Goal: Transaction & Acquisition: Obtain resource

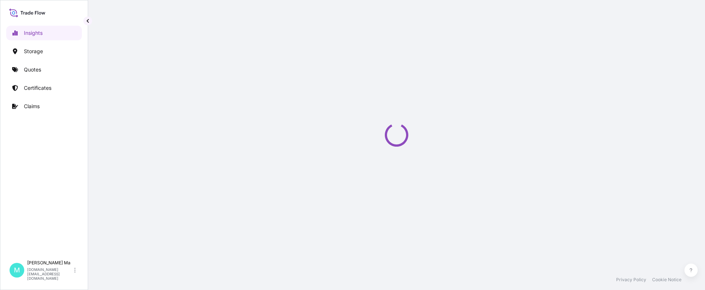
select select "2025"
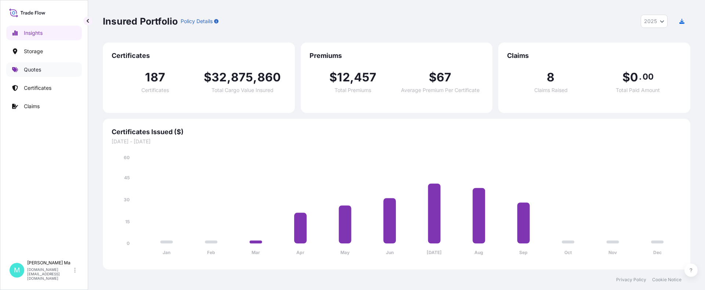
click at [46, 68] on link "Quotes" at bounding box center [44, 69] width 76 height 15
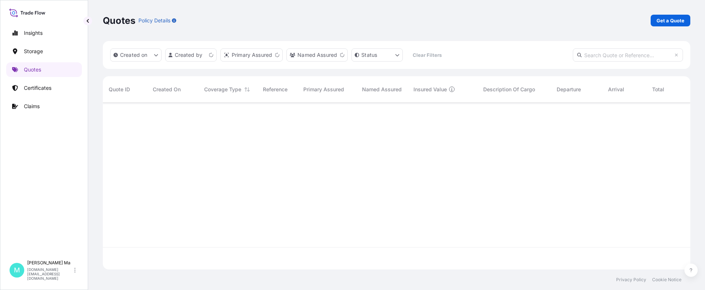
scroll to position [166, 582]
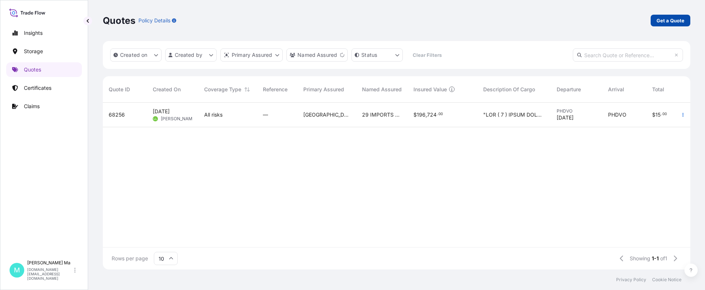
click at [669, 20] on p "Get a Quote" at bounding box center [671, 20] width 28 height 7
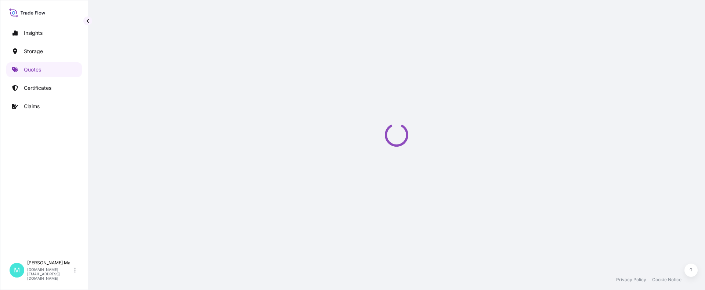
select select "Water"
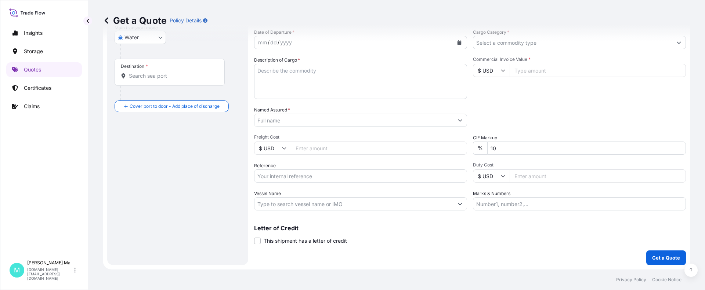
scroll to position [2, 0]
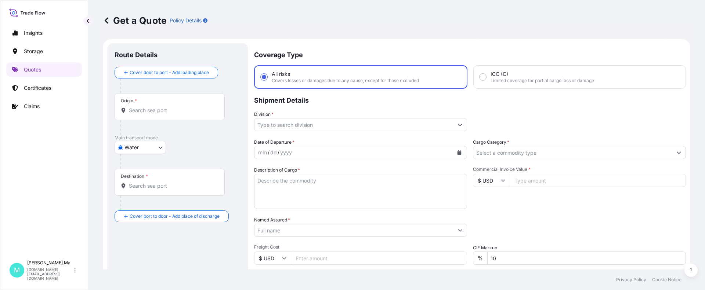
click at [458, 153] on icon "Calendar" at bounding box center [460, 153] width 4 height 4
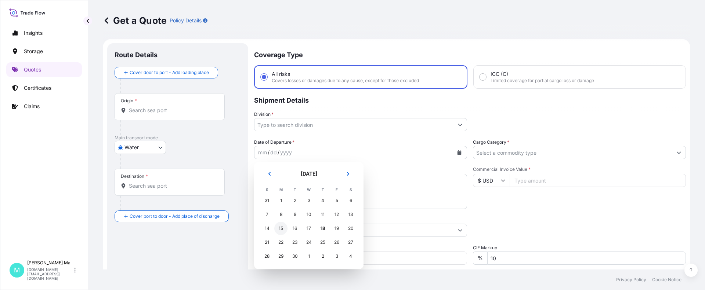
click at [281, 227] on div "15" at bounding box center [280, 228] width 13 height 13
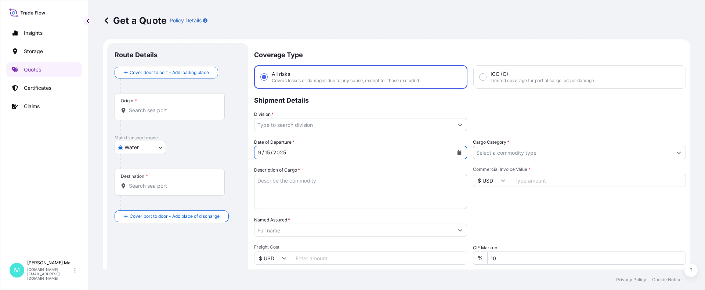
click at [672, 154] on button "Show suggestions" at bounding box center [678, 152] width 13 height 13
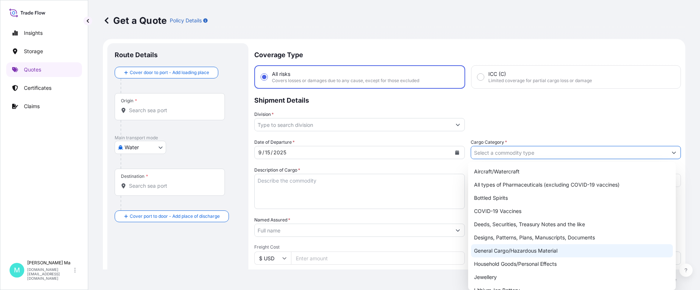
click at [535, 252] on div "General Cargo/Hazardous Material" at bounding box center [572, 251] width 202 height 13
type input "General Cargo/Hazardous Material"
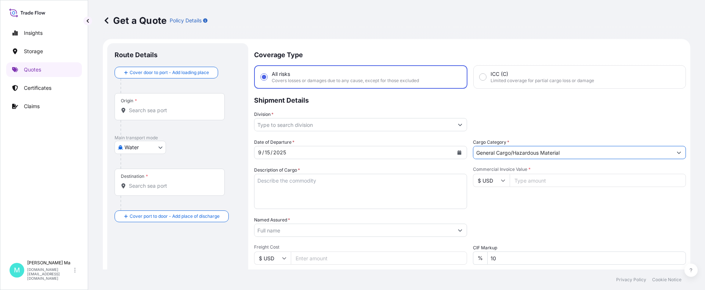
click at [458, 125] on icon "Show suggestions" at bounding box center [460, 125] width 4 height 4
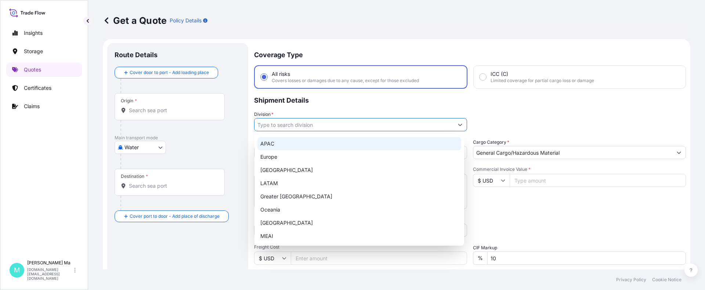
click at [312, 147] on div "APAC" at bounding box center [359, 143] width 204 height 13
type input "APAC"
click at [508, 123] on div "Division * APAC" at bounding box center [470, 121] width 432 height 21
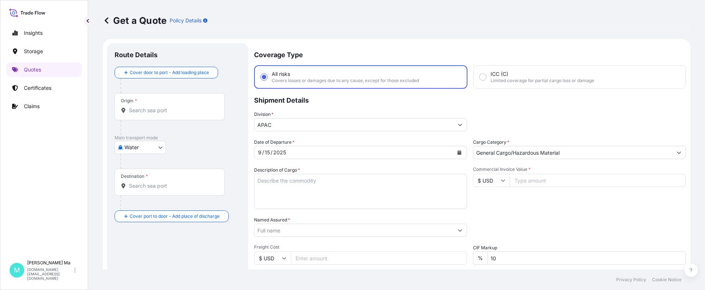
click at [314, 258] on input "Freight Cost" at bounding box center [379, 258] width 176 height 13
click at [315, 244] on div "Date of Departure * 9 / 15 / 2025 Cargo Category * General Cargo/Hazardous Mate…" at bounding box center [470, 230] width 432 height 182
click at [542, 183] on input "Commercial Invoice Value *" at bounding box center [598, 180] width 176 height 13
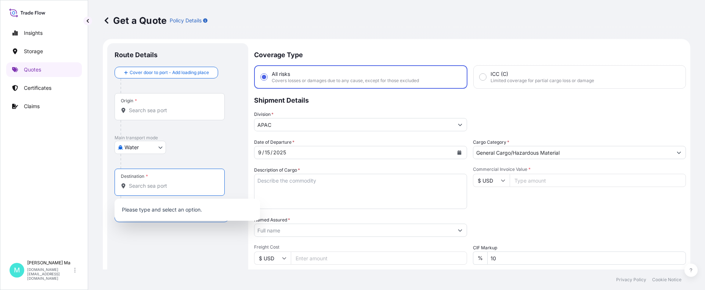
click at [159, 185] on input "Destination *" at bounding box center [172, 186] width 87 height 7
click at [157, 112] on input "Origin *" at bounding box center [172, 110] width 87 height 7
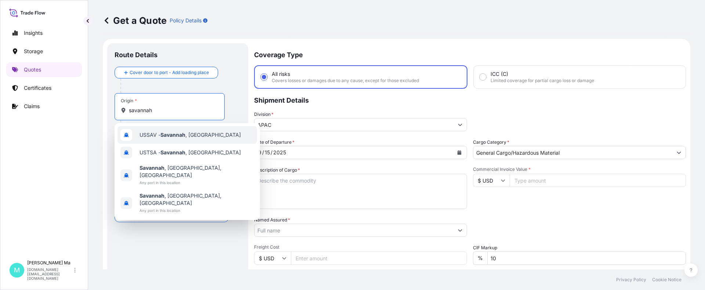
click at [156, 137] on span "USSAV - Savannah , United States" at bounding box center [190, 134] width 101 height 7
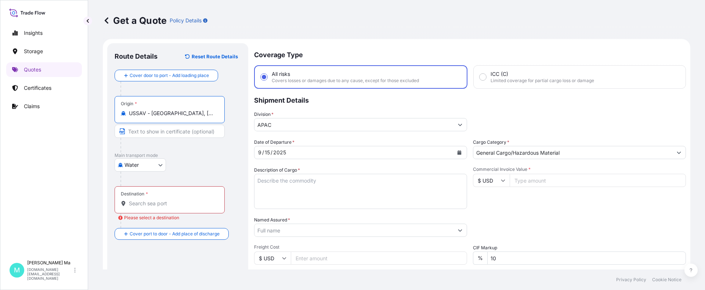
type input "USSAV - Savannah, United States"
click at [158, 203] on input "Destination * Please select a destination" at bounding box center [172, 203] width 87 height 7
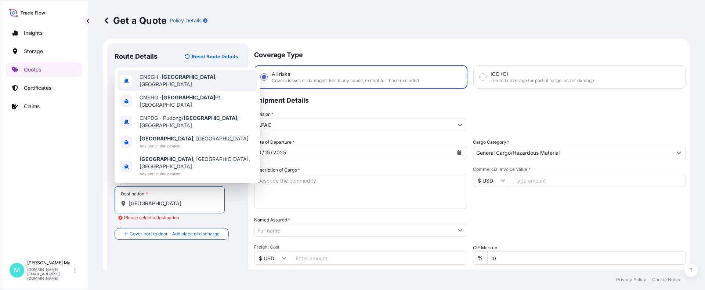
click at [163, 88] on span "CNSGH - Shanghai , China" at bounding box center [197, 80] width 115 height 15
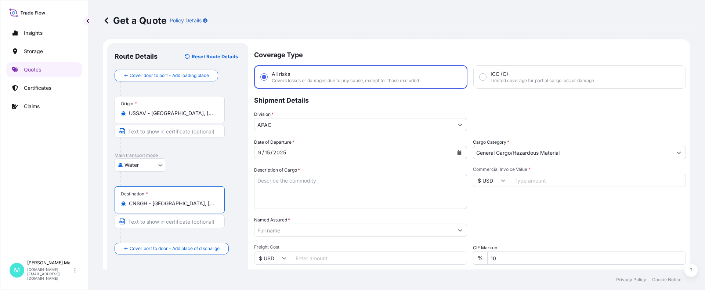
type input "CNSGH - Shanghai, China"
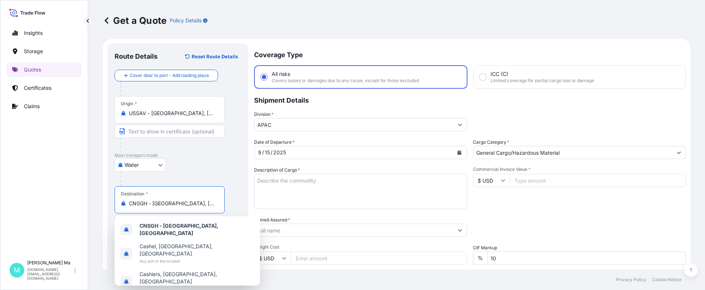
click at [228, 167] on div "Water Air Water Inland" at bounding box center [178, 165] width 126 height 13
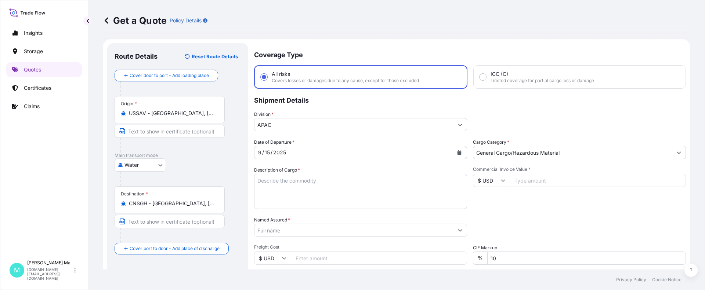
click at [459, 230] on button "Show suggestions" at bounding box center [460, 230] width 13 height 13
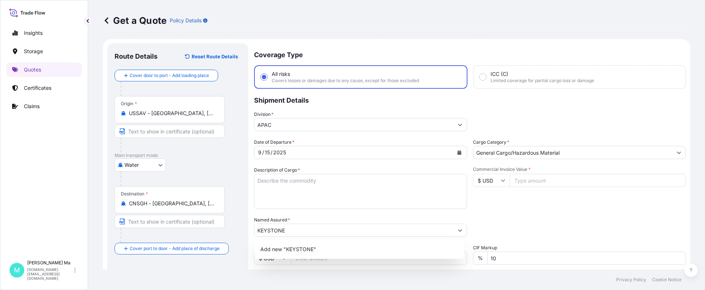
click at [516, 221] on div "Packing Category Type to search a container mode Please select a primary mode o…" at bounding box center [579, 227] width 213 height 21
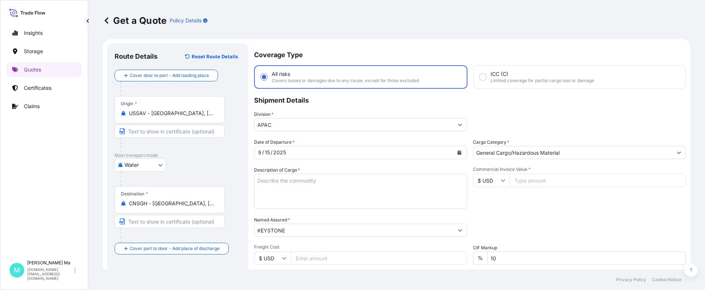
click at [521, 221] on div "Packing Category Type to search a container mode Please select a primary mode o…" at bounding box center [579, 227] width 213 height 21
click at [527, 221] on div "Packing Category Type to search a container mode Please select a primary mode o…" at bounding box center [579, 227] width 213 height 21
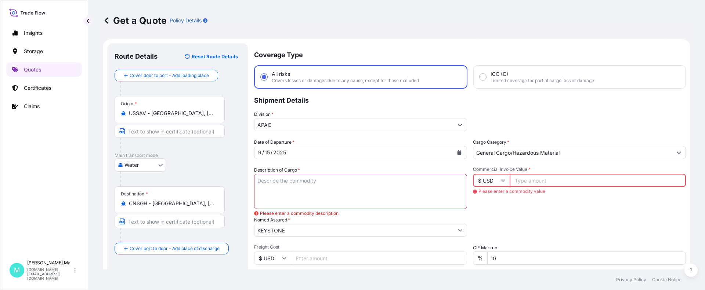
click at [576, 179] on input "Commercial Invoice Value *" at bounding box center [598, 180] width 176 height 13
click at [341, 229] on input "KEYSTONE" at bounding box center [354, 230] width 199 height 13
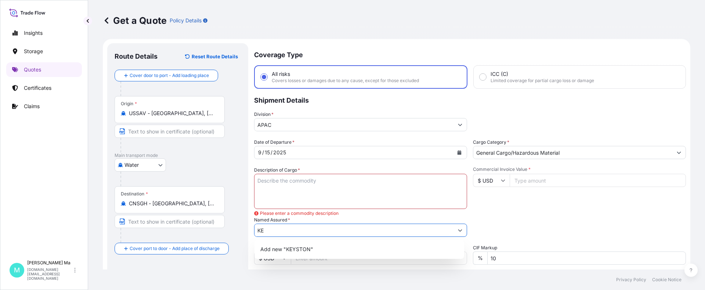
type input "K"
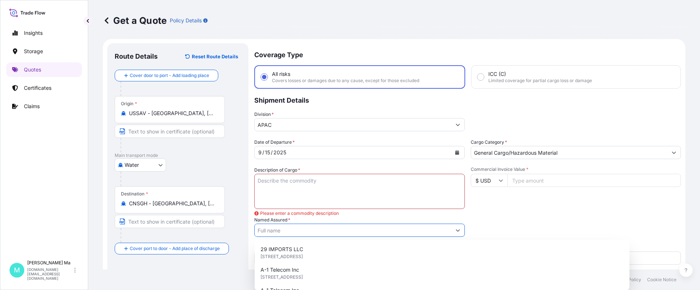
type input "1"
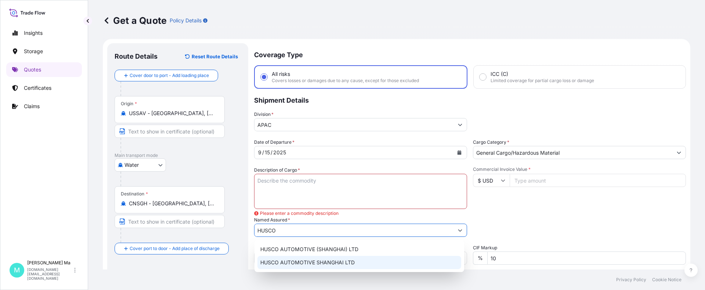
click at [314, 262] on span "HUSCO AUTOMOTIVE SHANGHAI LTD" at bounding box center [307, 262] width 94 height 7
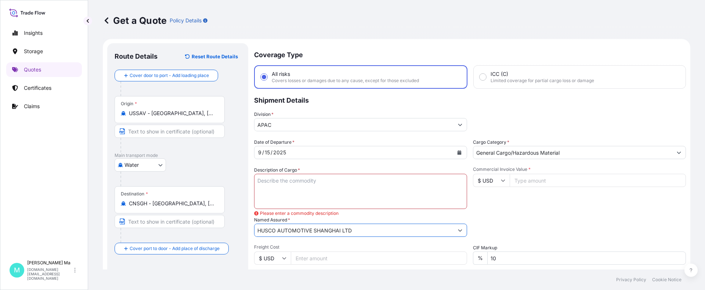
type input "HUSCO AUTOMOTIVE SHANGHAI LTD"
click at [547, 181] on input "Commercial Invoice Value *" at bounding box center [598, 180] width 176 height 13
click at [538, 180] on input "Commercial Invoice Value *" at bounding box center [598, 180] width 176 height 13
type input "43179.84"
click at [418, 184] on textarea "Description of Cargo *" at bounding box center [360, 191] width 213 height 35
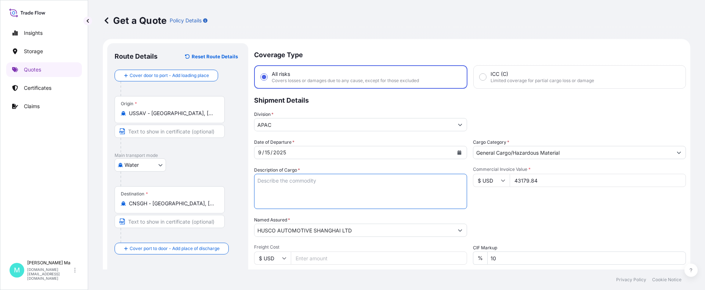
scroll to position [76, 0]
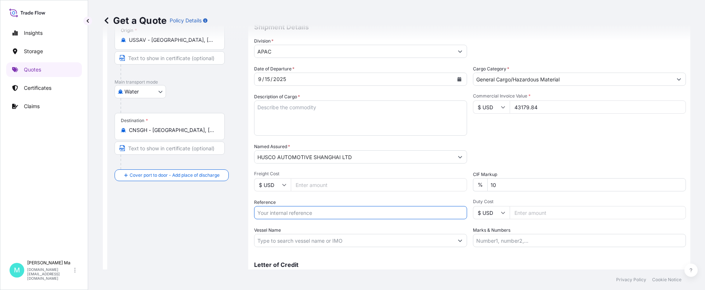
click at [313, 211] on input "Reference" at bounding box center [360, 212] width 213 height 13
type input "SC0000369"
click at [288, 242] on input "Vessel Name" at bounding box center [354, 240] width 199 height 13
type input "1"
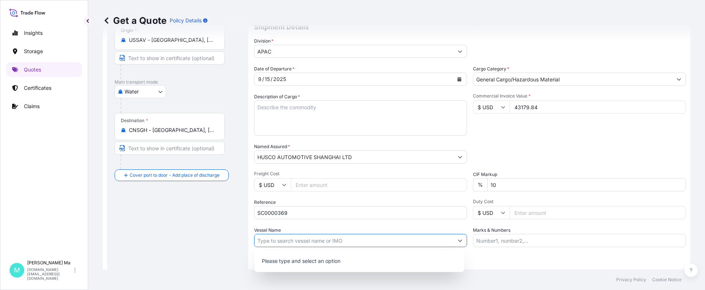
type input "1"
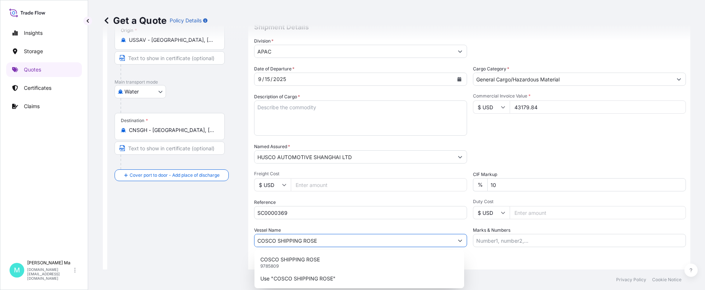
drag, startPoint x: 329, startPoint y: 242, endPoint x: 228, endPoint y: 237, distance: 101.1
click at [230, 237] on form "Route Details Reset Route Details Cover door to port - Add loading place Place …" at bounding box center [397, 135] width 588 height 341
paste input "0MBK8W1MA"
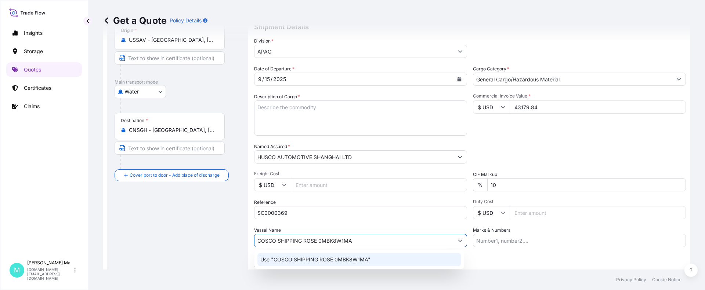
click at [352, 259] on p "Use "COSCO SHIPPING ROSE 0MBK8W1MA"" at bounding box center [315, 259] width 110 height 7
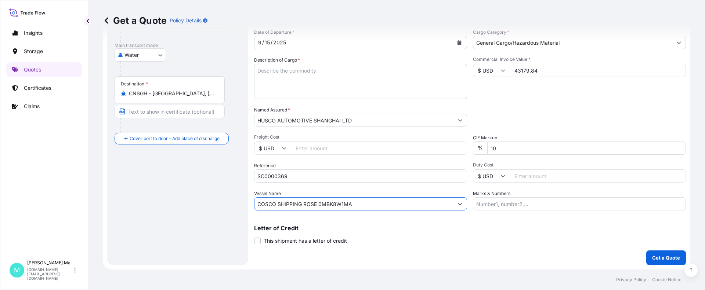
scroll to position [0, 0]
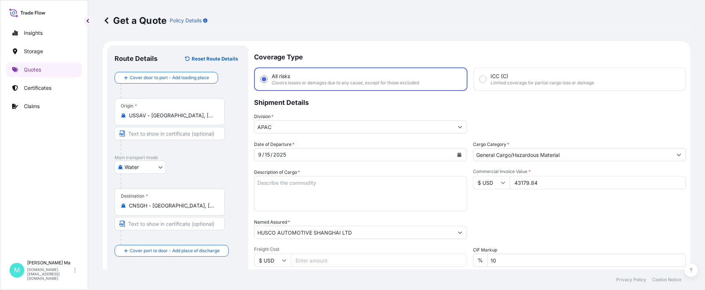
type input "COSCO SHIPPING ROSE 0MBK8W1MA"
click at [314, 187] on textarea "Description of Cargo *" at bounding box center [360, 193] width 213 height 35
type textarea "1"
paste textarea "IRON AUTO PART ( ARMATURE )"
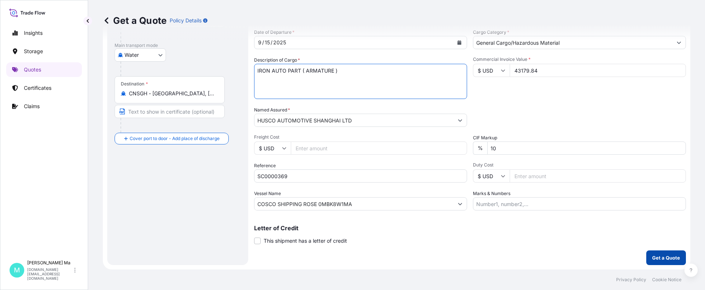
type textarea "IRON AUTO PART ( ARMATURE )"
click at [654, 257] on p "Get a Quote" at bounding box center [666, 258] width 28 height 7
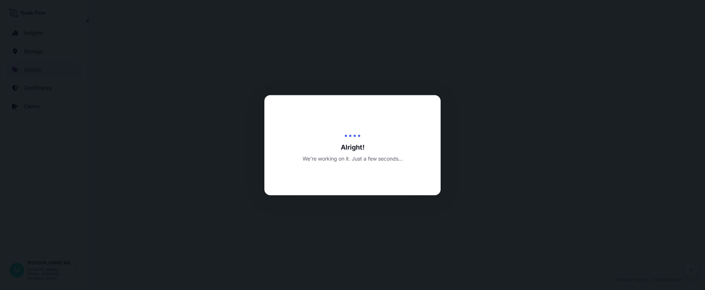
scroll to position [353, 0]
select select "Water"
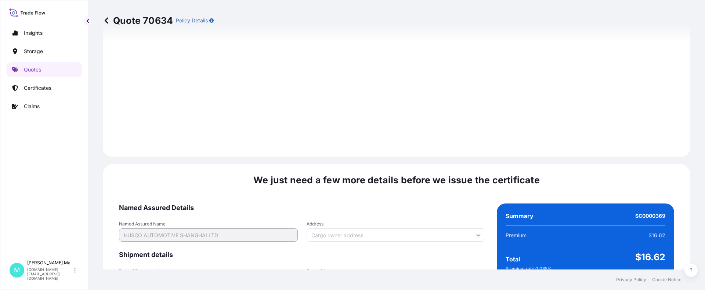
scroll to position [1094, 0]
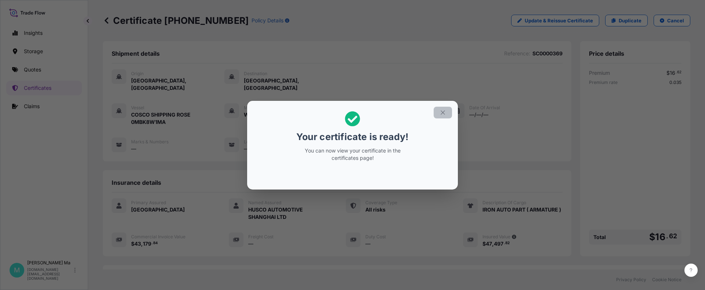
click at [443, 112] on icon "button" at bounding box center [443, 113] width 4 height 4
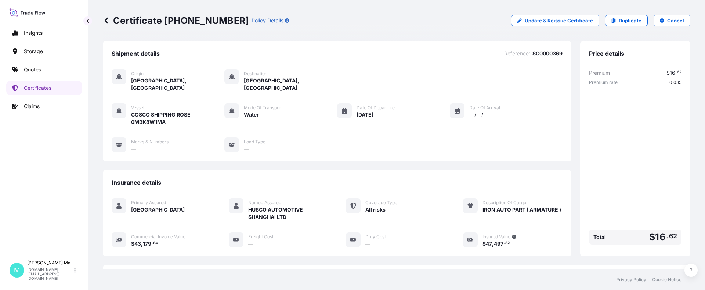
click at [442, 21] on div "Certificate 31602-194-1 Policy Details Update & Reissue Certificate Duplicate C…" at bounding box center [397, 21] width 588 height 12
click at [447, 20] on div "Certificate 31602-194-1 Policy Details Update & Reissue Certificate Duplicate C…" at bounding box center [397, 21] width 588 height 12
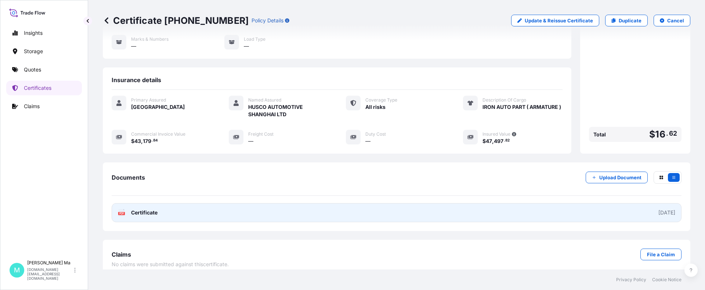
click at [183, 203] on link "PDF Certificate 2025-09-18" at bounding box center [397, 212] width 570 height 19
